Goal: Task Accomplishment & Management: Use online tool/utility

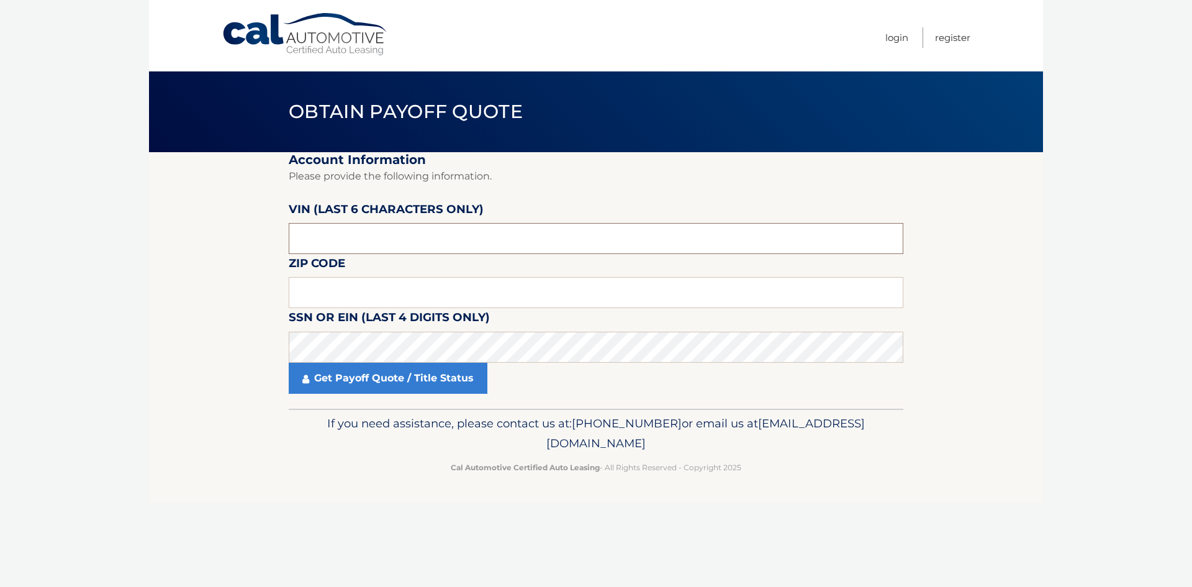
click at [391, 245] on input "text" at bounding box center [596, 238] width 615 height 31
click at [326, 286] on input "text" at bounding box center [596, 292] width 615 height 31
type input "07836"
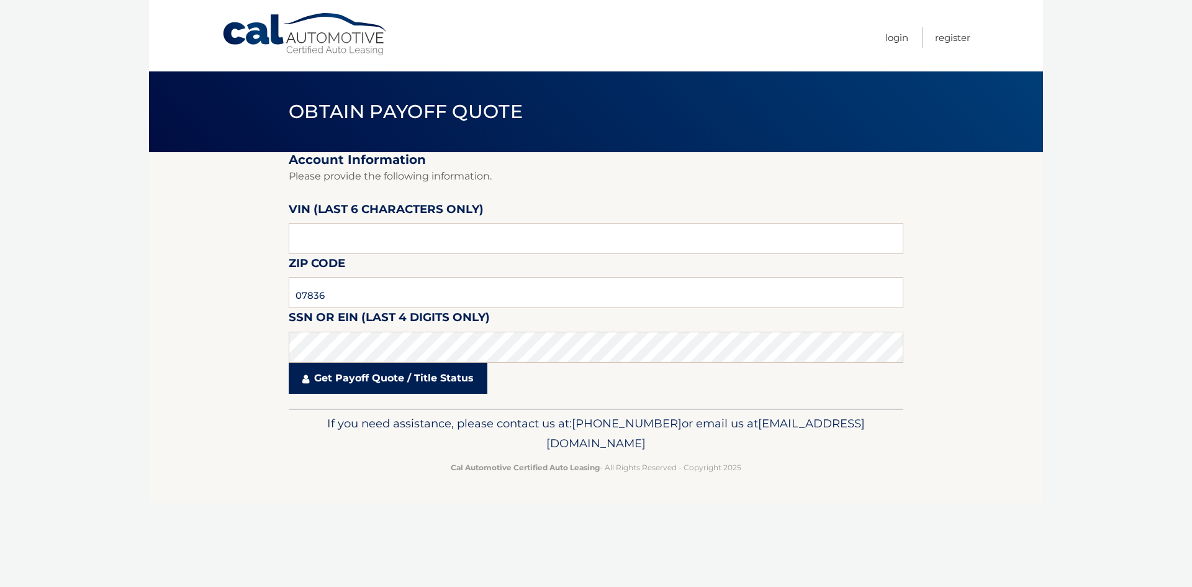
click at [379, 378] on link "Get Payoff Quote / Title Status" at bounding box center [388, 378] width 199 height 31
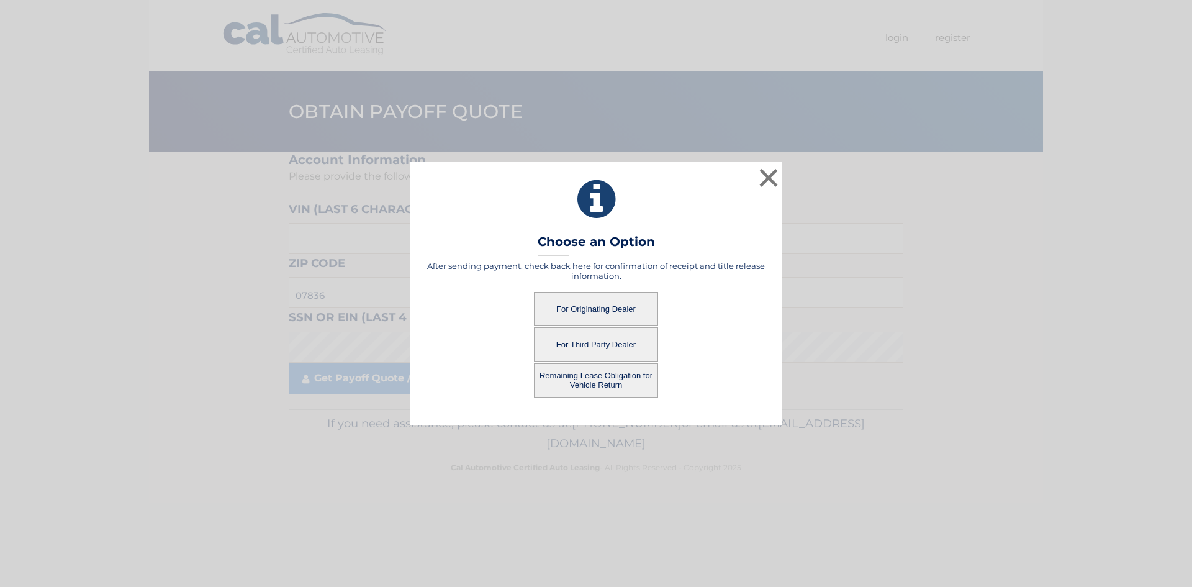
click at [589, 296] on button "For Originating Dealer" at bounding box center [596, 309] width 124 height 34
click at [580, 303] on button "For Originating Dealer" at bounding box center [596, 309] width 124 height 34
click at [580, 307] on button "For Originating Dealer" at bounding box center [596, 309] width 124 height 34
